Goal: Find specific page/section: Find specific page/section

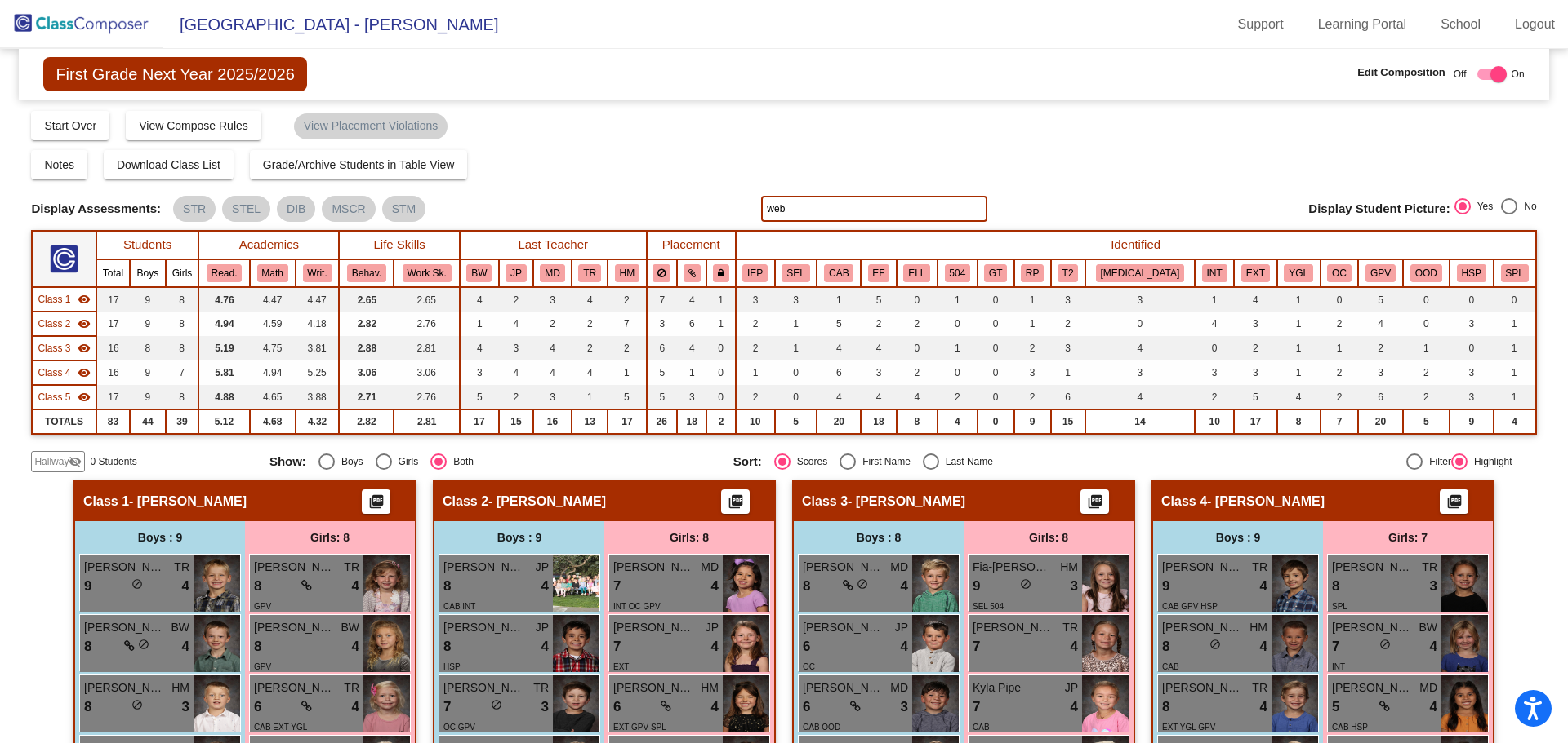
click at [82, 23] on img at bounding box center [81, 24] width 163 height 48
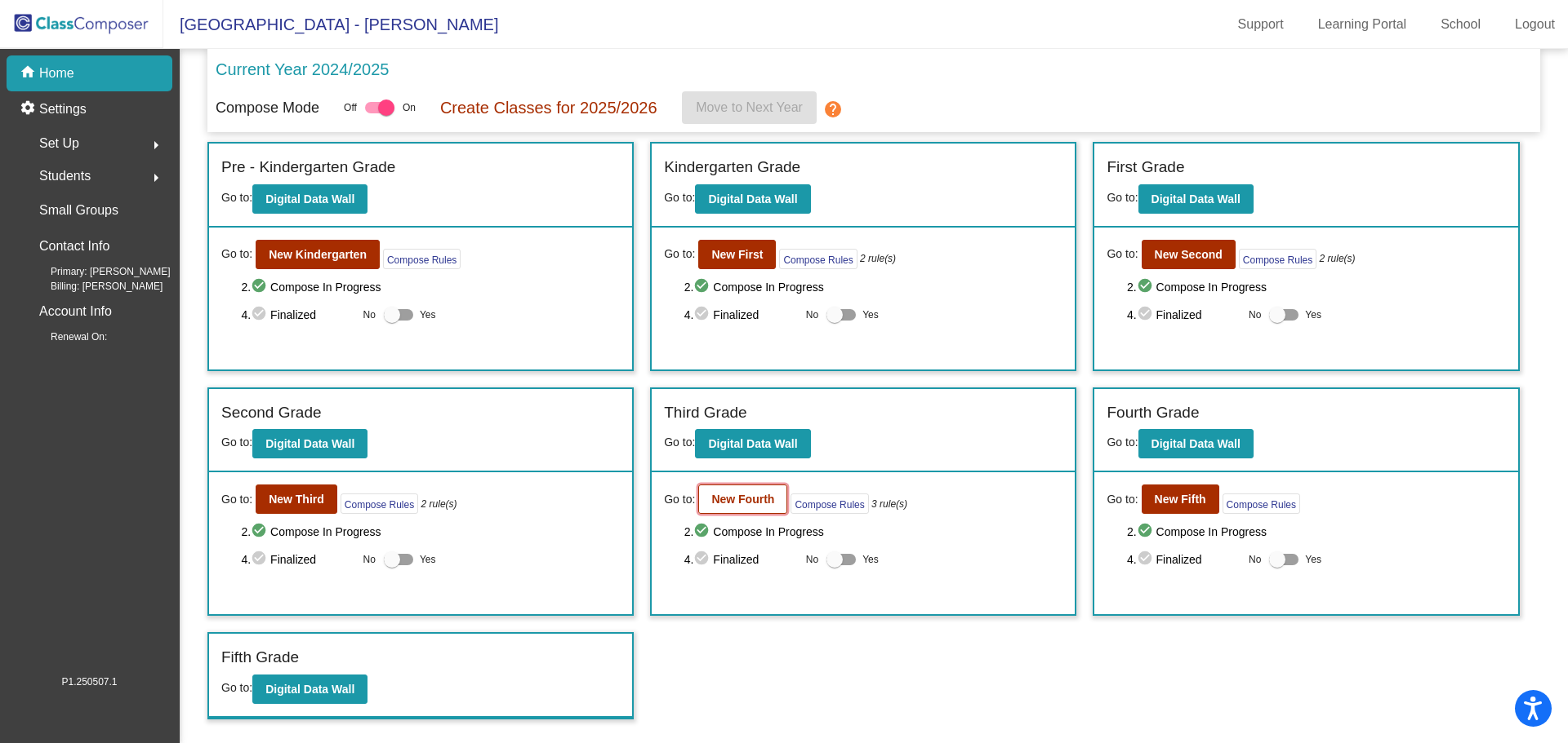
click at [736, 497] on b "New Fourth" at bounding box center [742, 500] width 63 height 13
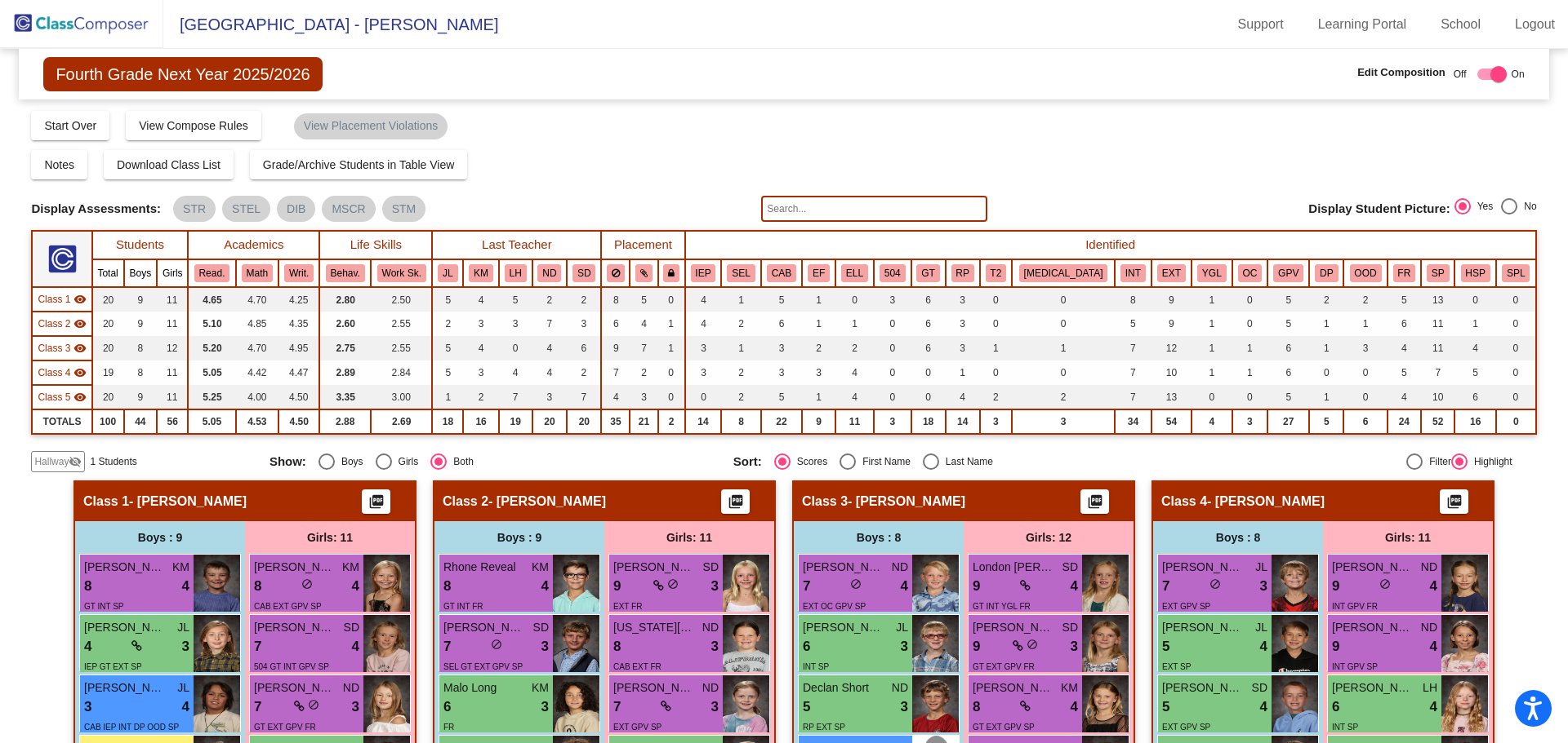
click at [821, 206] on input "text" at bounding box center [874, 209] width 225 height 26
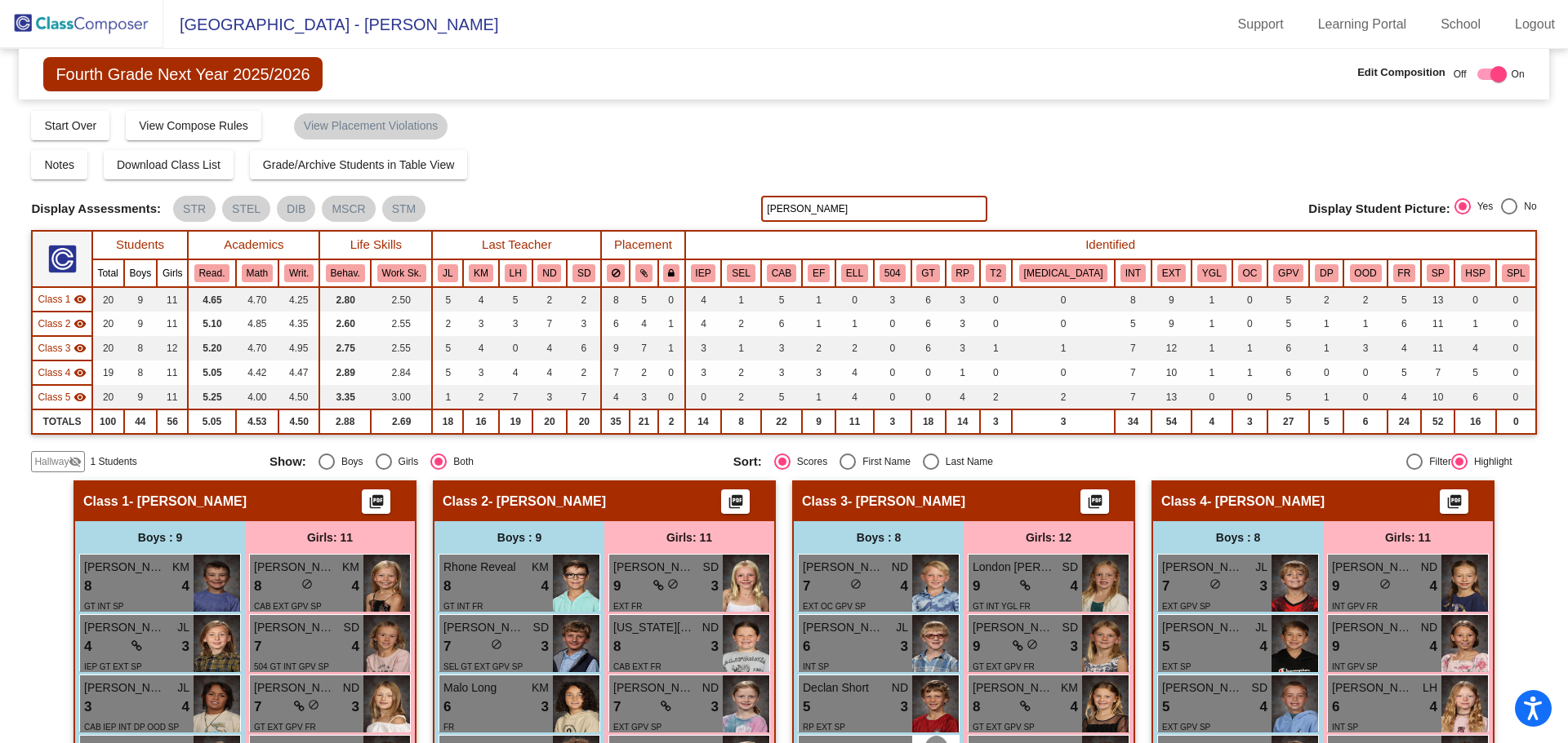
type input "[PERSON_NAME]"
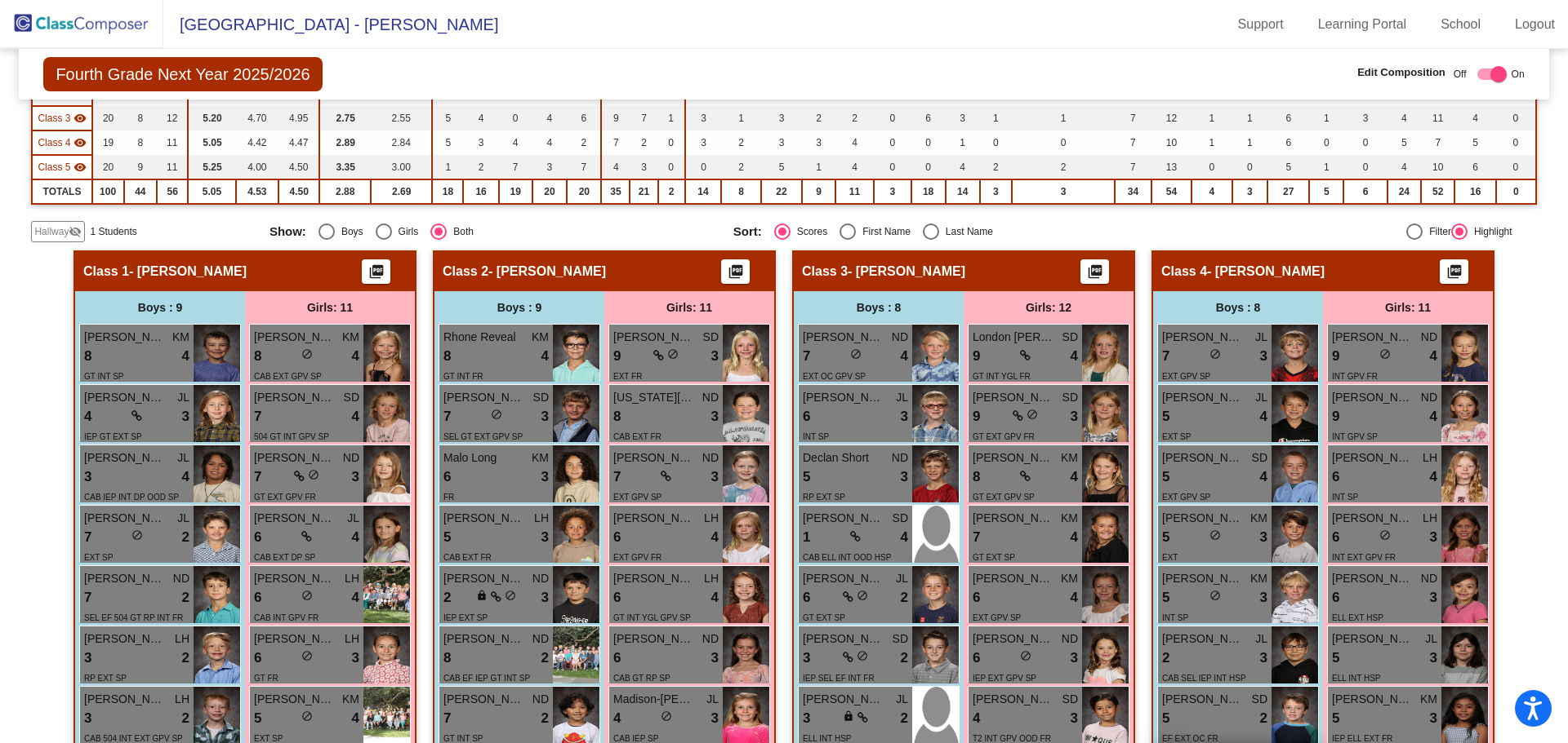
scroll to position [20, 0]
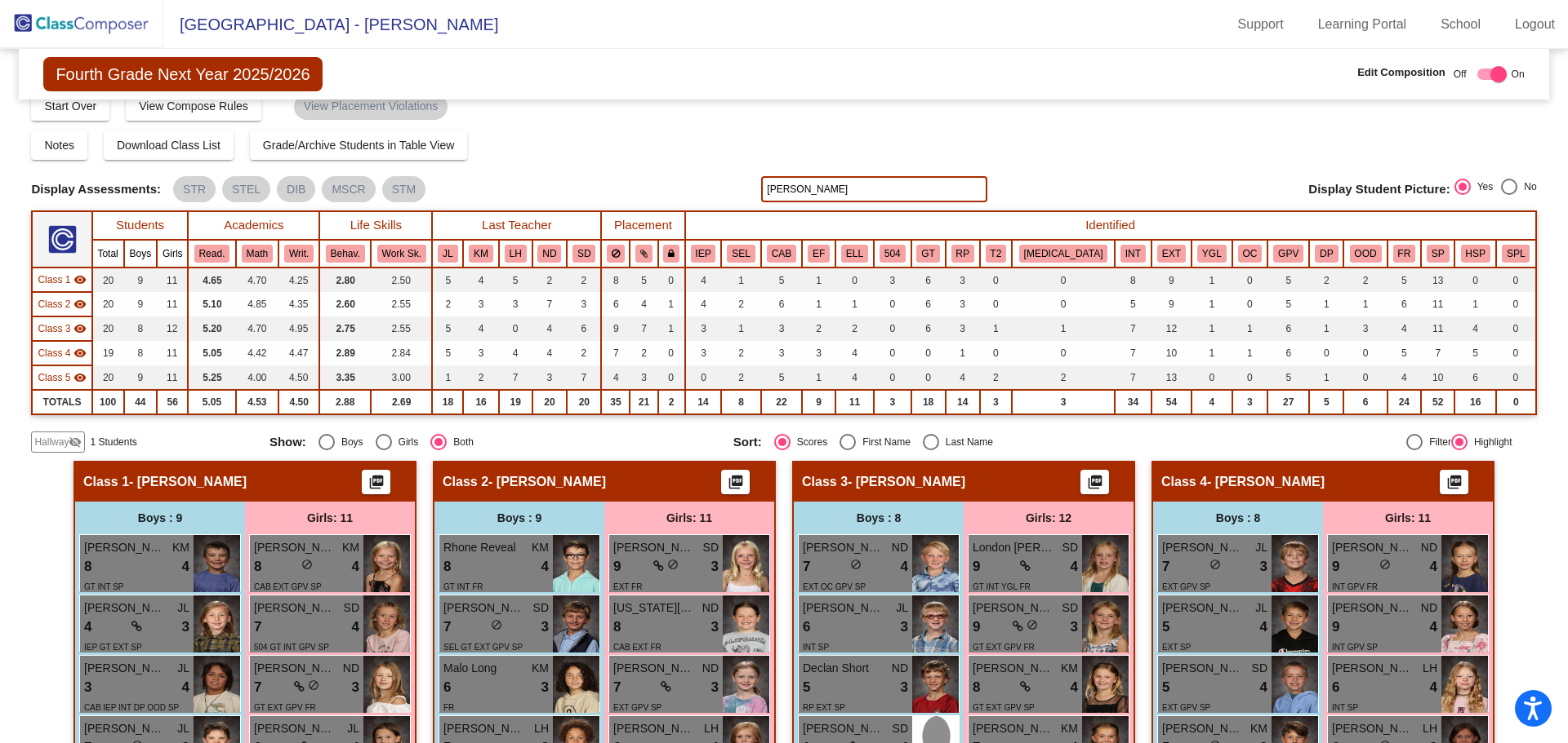
drag, startPoint x: 839, startPoint y: 185, endPoint x: 610, endPoint y: 185, distance: 229.0
click at [611, 185] on div "Display Scores for Years: [DATE] - [DATE] [DATE] - [DATE] Display Assessments: …" at bounding box center [783, 190] width 1505 height 26
click at [50, 441] on span "Hallway" at bounding box center [51, 442] width 34 height 15
